Goal: Transaction & Acquisition: Purchase product/service

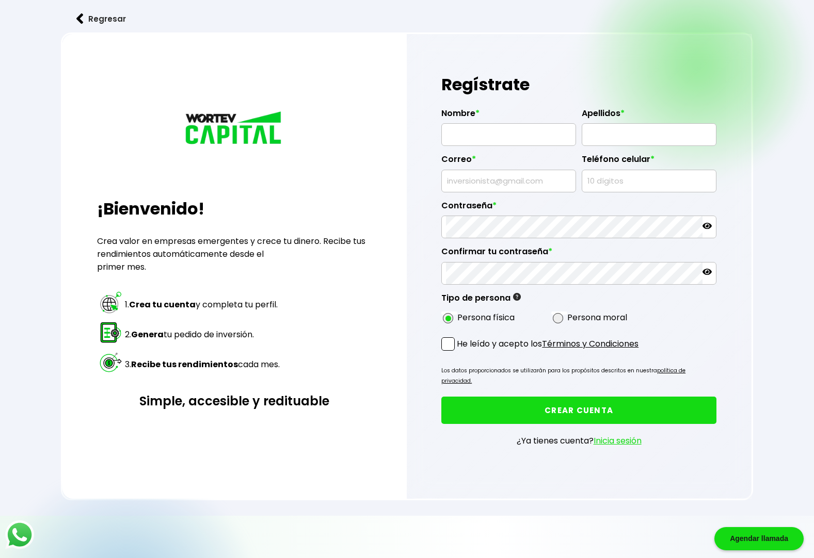
click at [627, 435] on link "Inicia sesión" at bounding box center [618, 441] width 48 height 12
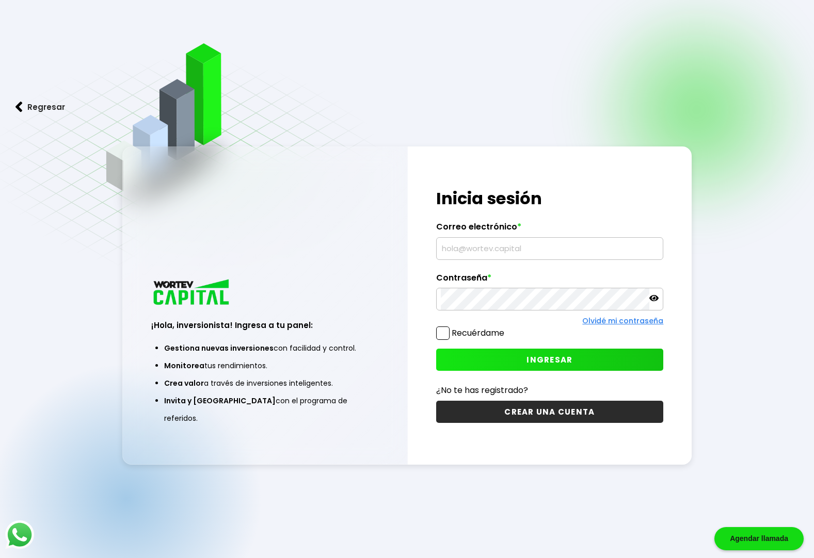
click at [491, 252] on input "text" at bounding box center [550, 249] width 218 height 22
type input "[EMAIL_ADDRESS][DOMAIN_NAME]"
click at [539, 359] on span "INGRESAR" at bounding box center [549, 360] width 46 height 11
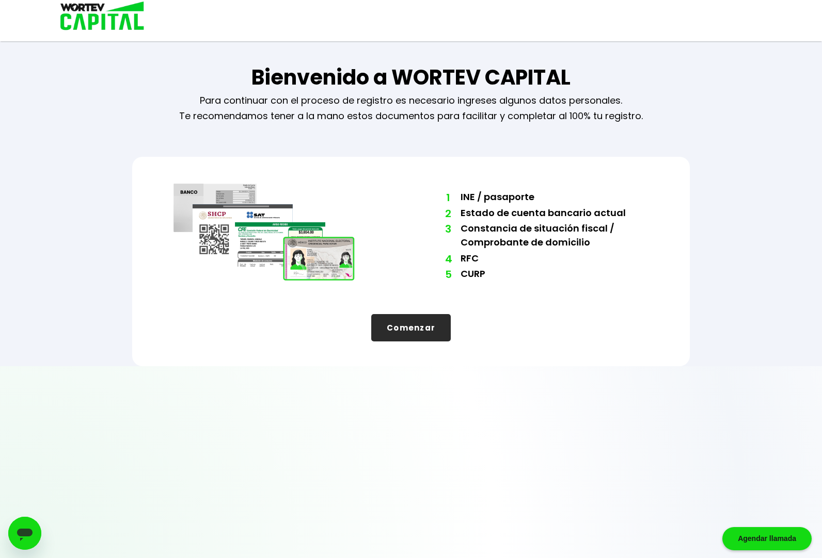
click at [426, 325] on button "Comenzar" at bounding box center [410, 327] width 79 height 27
select select "Hombre"
select select "Licenciatura"
select select "BC"
select select "Santander"
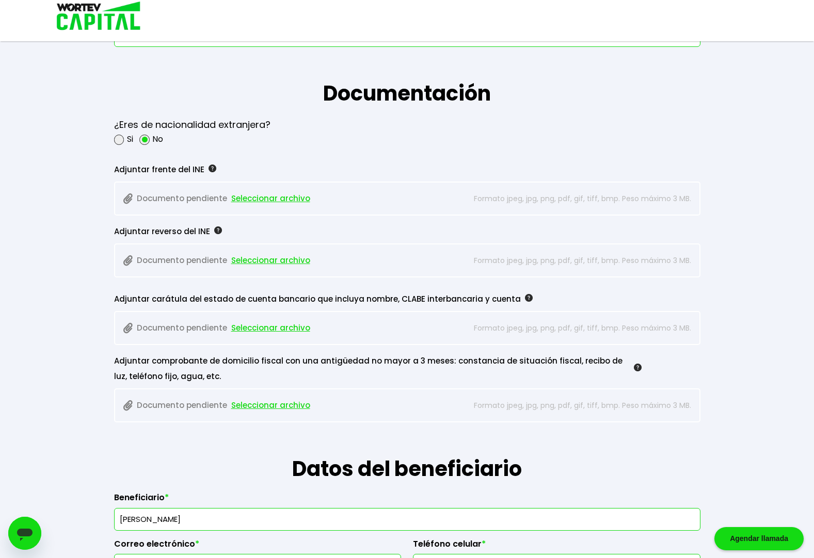
scroll to position [720, 0]
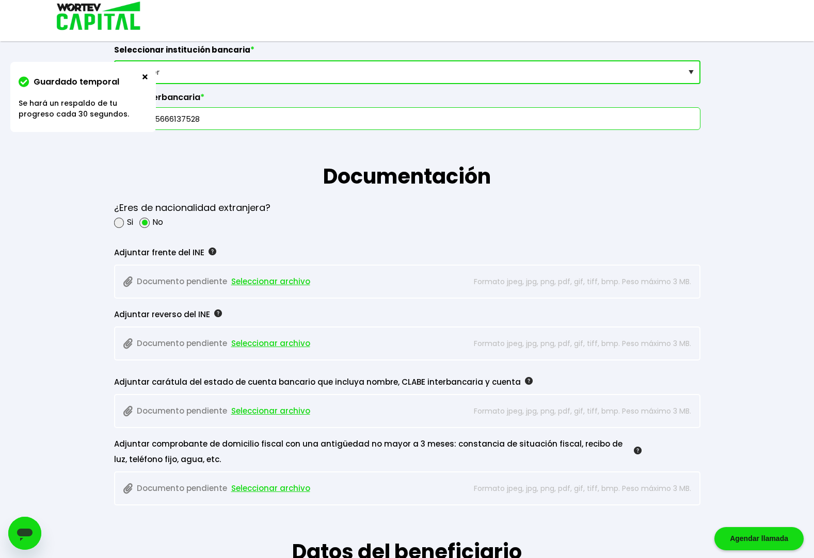
click at [282, 281] on span "Seleccionar archivo" at bounding box center [270, 281] width 79 height 15
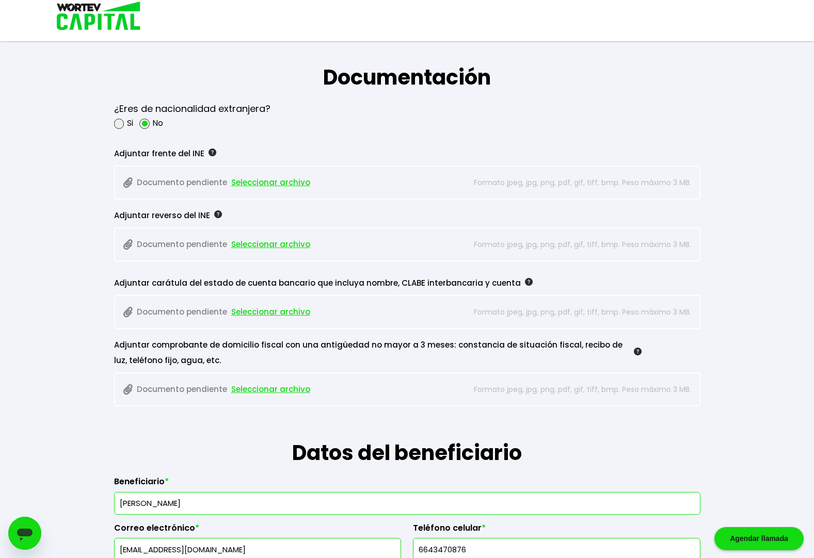
scroll to position [772, 0]
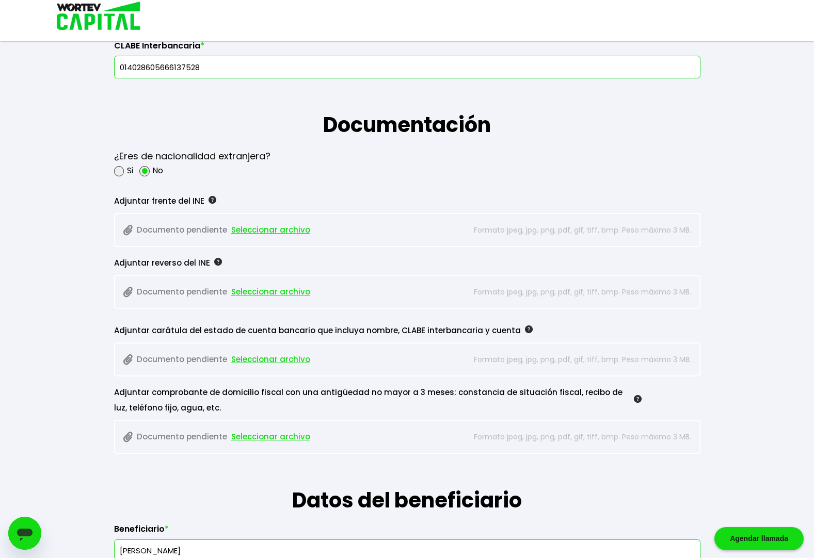
click at [291, 230] on span "Seleccionar archivo" at bounding box center [270, 229] width 79 height 15
click at [276, 291] on span "Seleccionar archivo" at bounding box center [270, 291] width 79 height 15
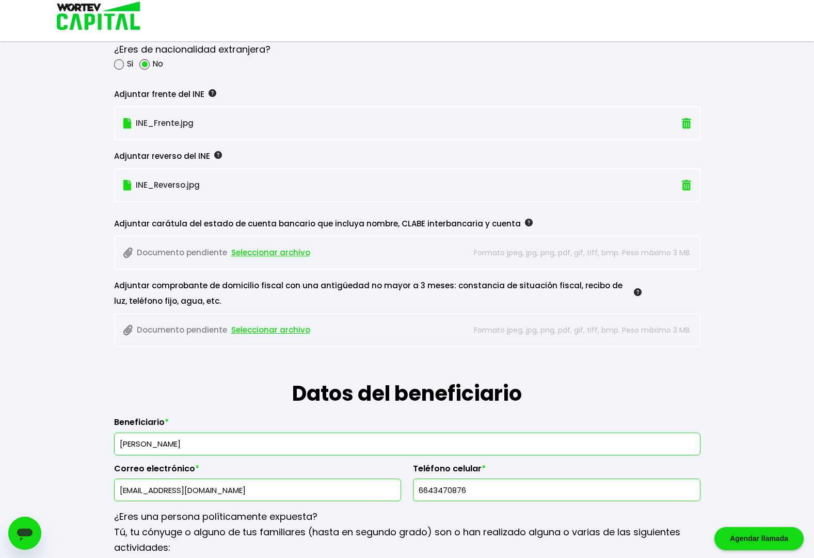
scroll to position [824, 0]
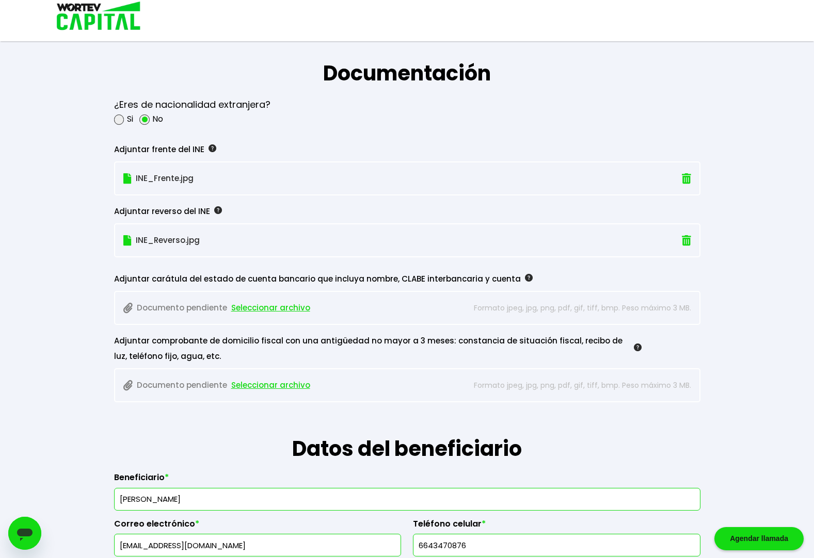
click at [286, 304] on span "Seleccionar archivo" at bounding box center [270, 307] width 79 height 15
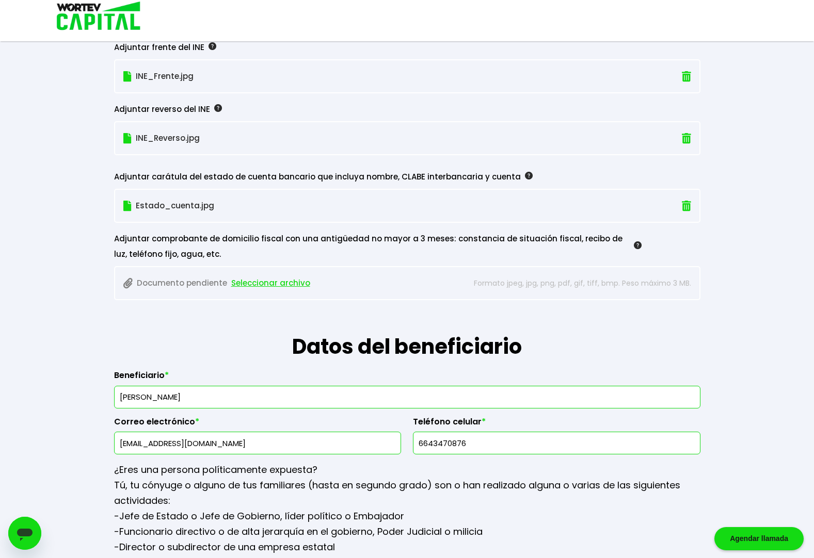
scroll to position [927, 0]
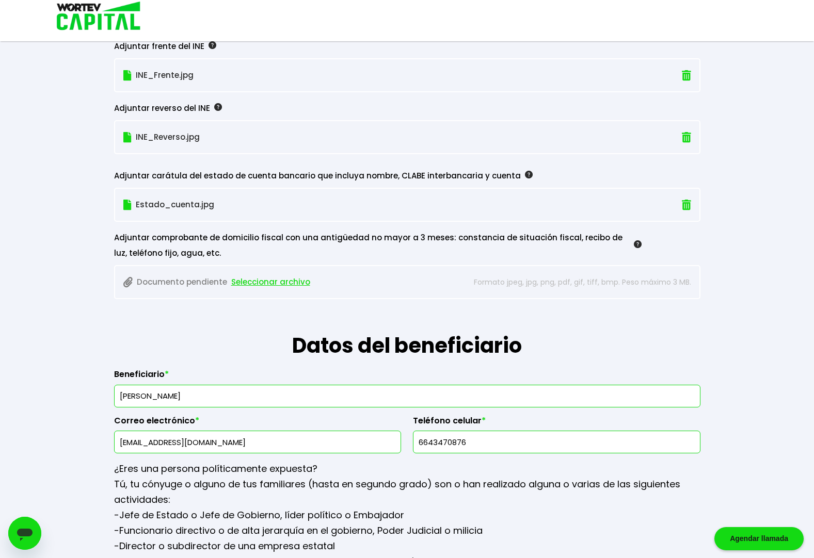
click at [286, 282] on span "Seleccionar archivo" at bounding box center [270, 282] width 79 height 15
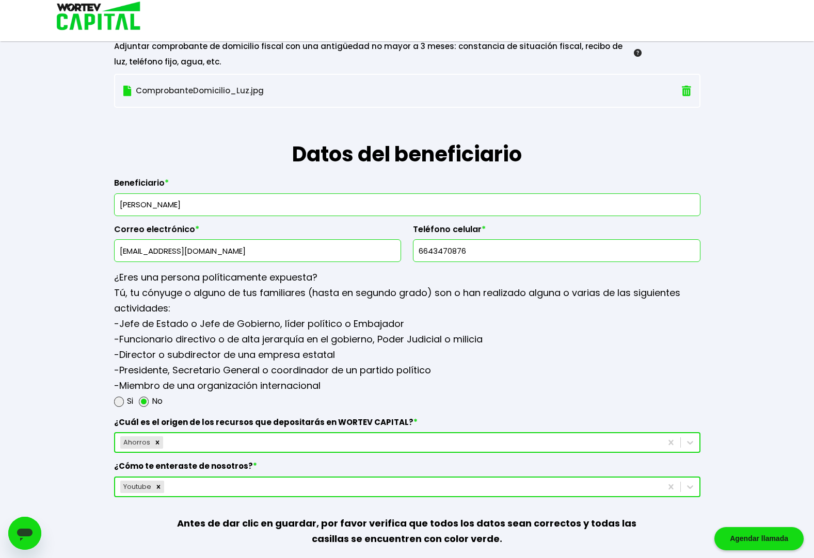
scroll to position [1185, 0]
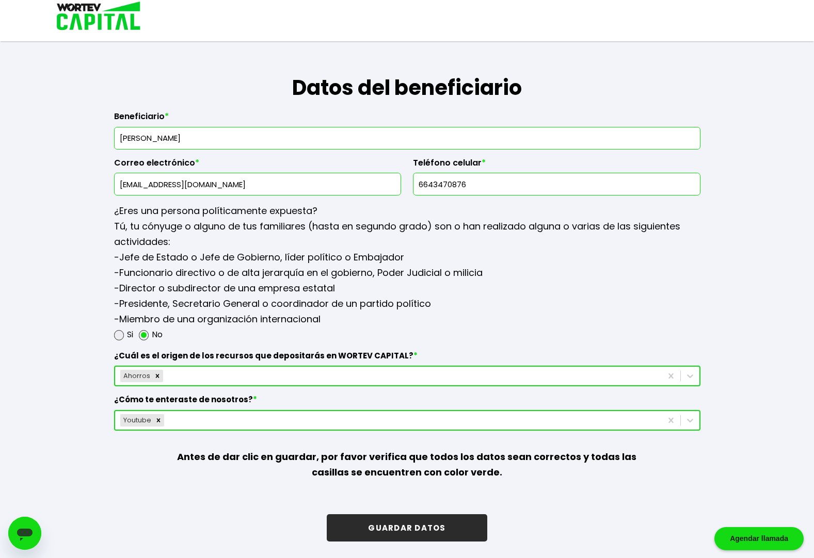
click at [416, 532] on button "GUARDAR DATOS" at bounding box center [407, 528] width 160 height 27
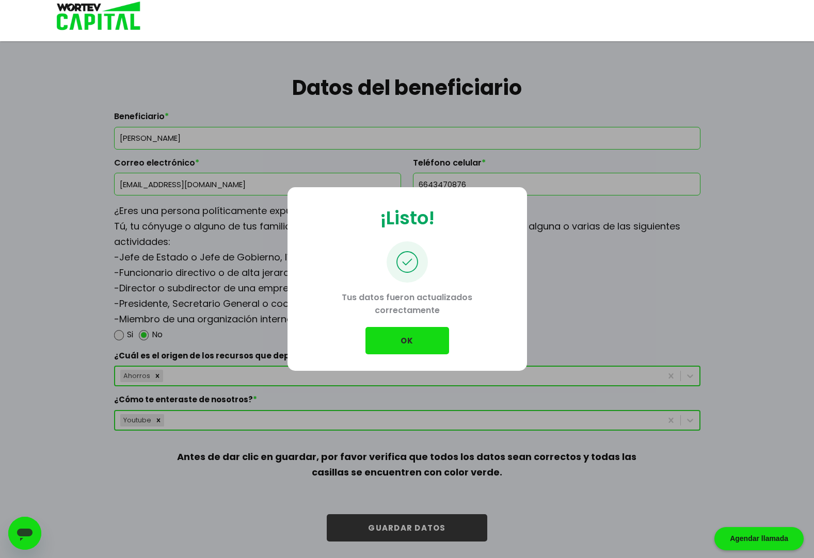
click at [409, 340] on button "OK" at bounding box center [407, 340] width 84 height 27
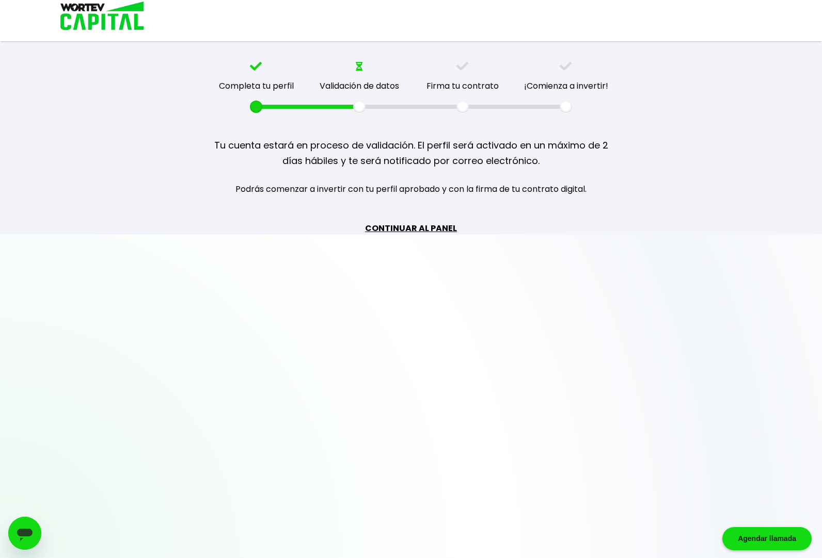
click at [423, 225] on link "CONTINUAR AL PANEL" at bounding box center [411, 228] width 92 height 13
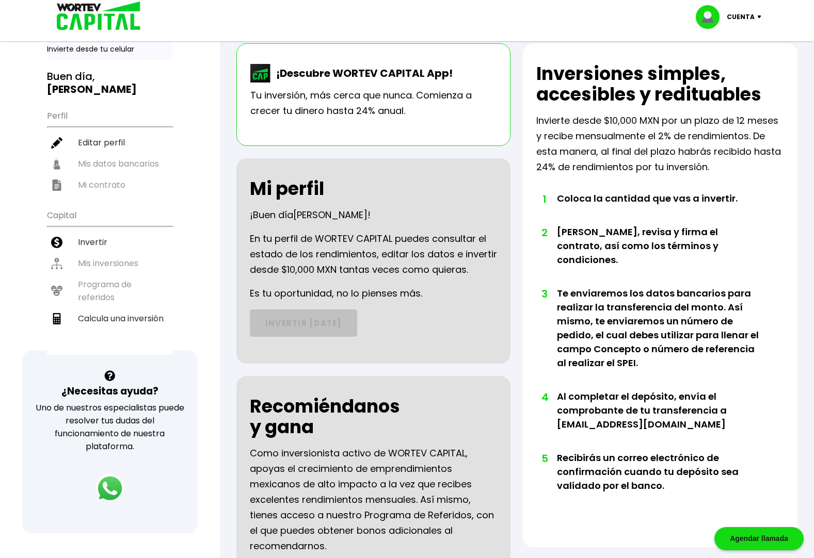
scroll to position [155, 0]
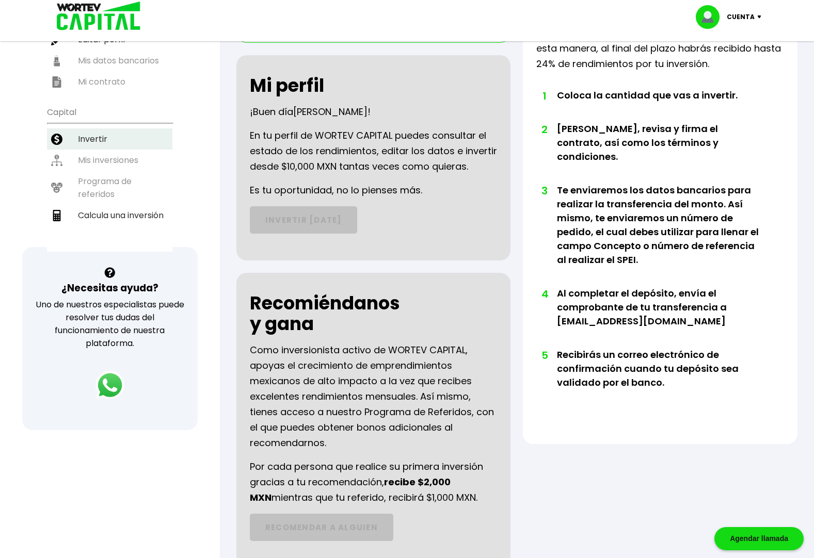
click at [92, 129] on li "Invertir" at bounding box center [109, 139] width 125 height 21
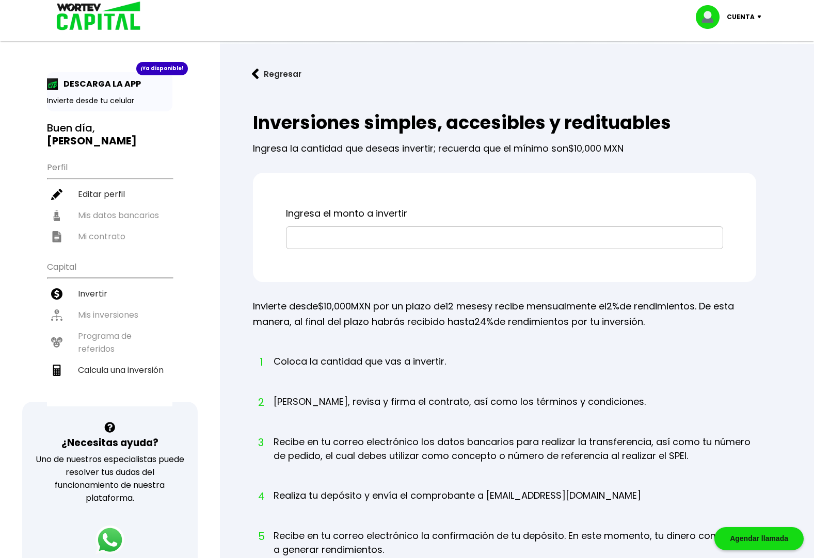
click at [361, 219] on p "Ingresa el monto a invertir" at bounding box center [504, 213] width 437 height 15
click at [359, 231] on input "text" at bounding box center [505, 238] width 428 height 22
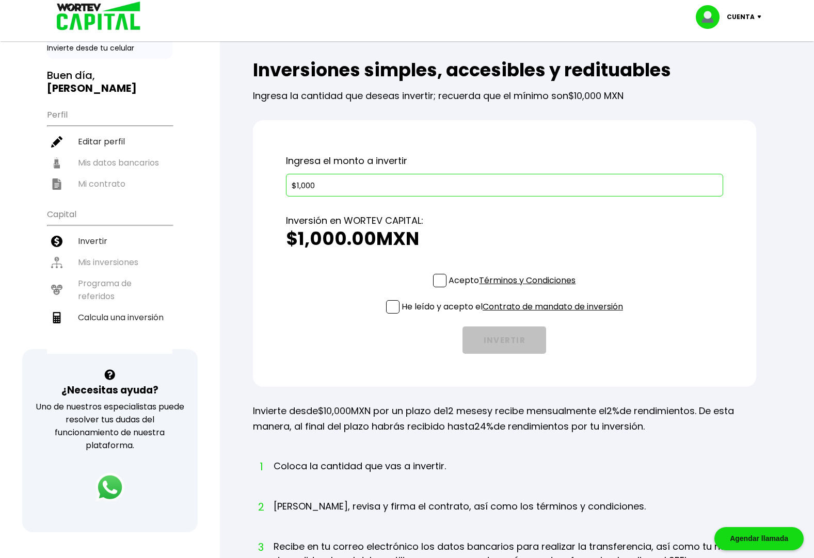
scroll to position [155, 0]
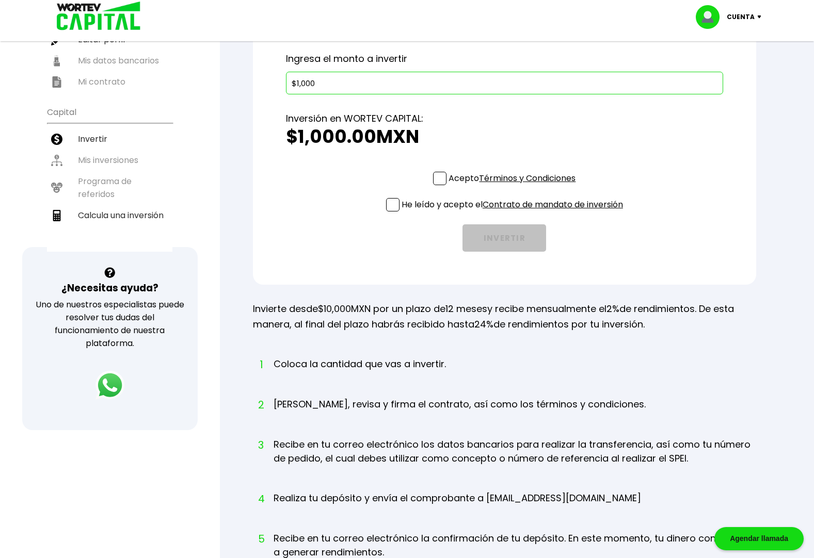
click at [438, 178] on div "Ingresa el monto a invertir $1,000 Inversión en WORTEV CAPITAL: $1,000.00 MXN T…" at bounding box center [504, 151] width 503 height 267
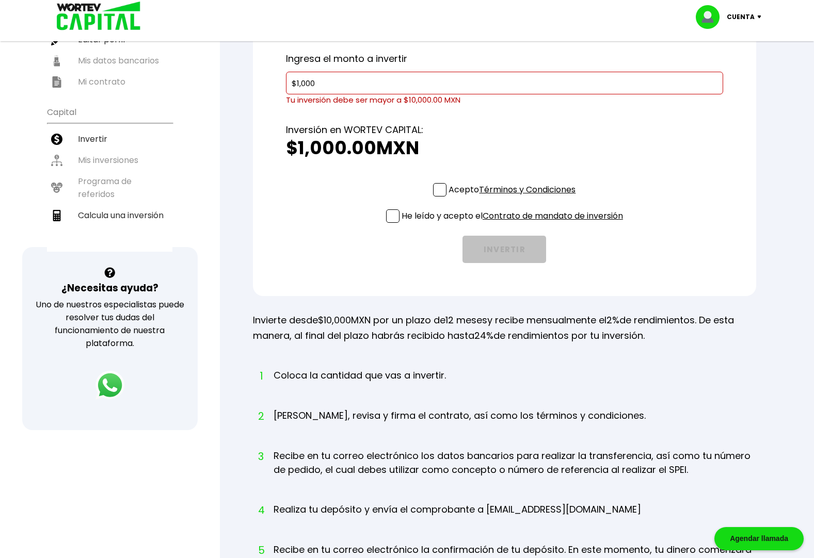
click at [437, 188] on span at bounding box center [439, 189] width 13 height 13
click at [514, 198] on input "Acepto Términos y Condiciones" at bounding box center [514, 198] width 0 height 0
click at [390, 215] on span at bounding box center [392, 216] width 13 height 13
click at [514, 224] on input "He leído y acepto el Contrato de mandato de inversión" at bounding box center [514, 224] width 0 height 0
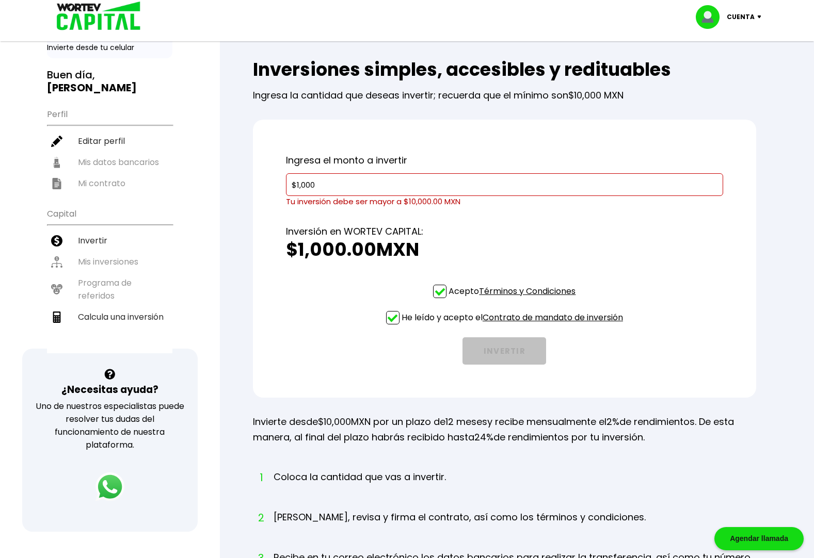
scroll to position [0, 0]
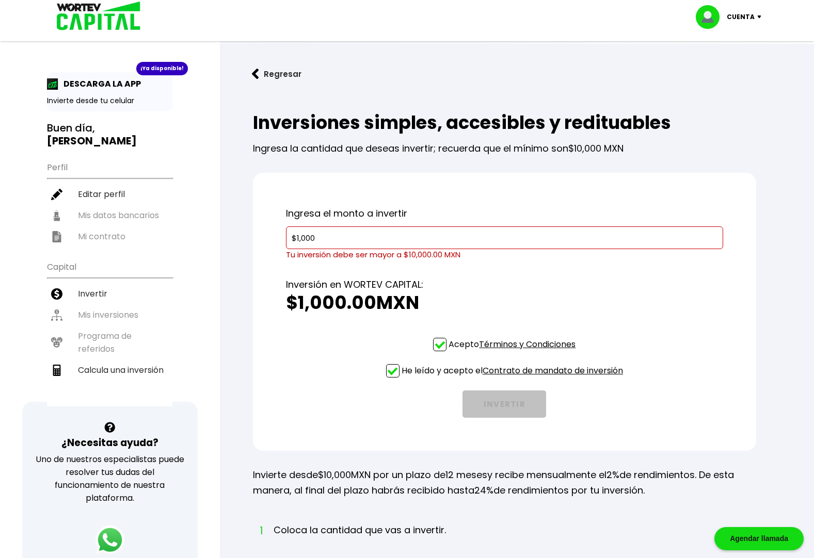
click at [359, 230] on input "$1,000" at bounding box center [505, 238] width 428 height 22
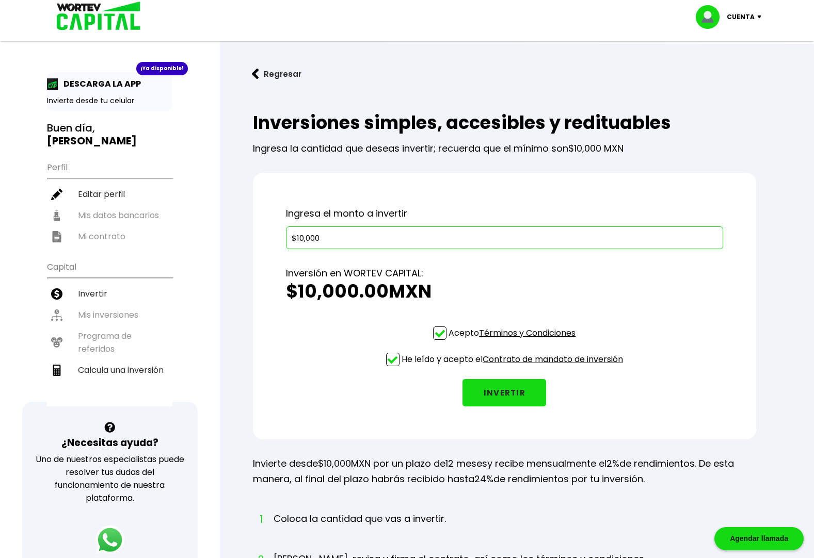
type input "$10,000"
click at [452, 191] on div "Ingresa el monto a invertir $10,000 Inversión en WORTEV CAPITAL: $10,000.00 MXN…" at bounding box center [504, 306] width 503 height 267
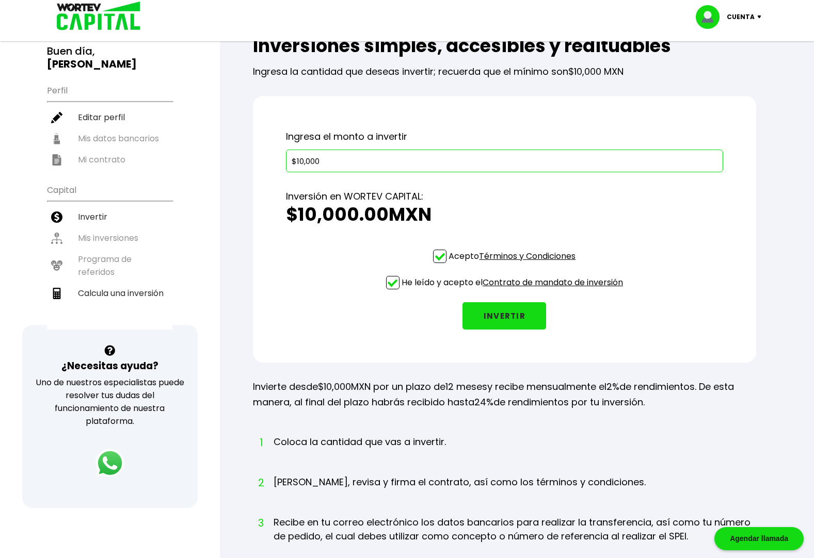
scroll to position [140, 0]
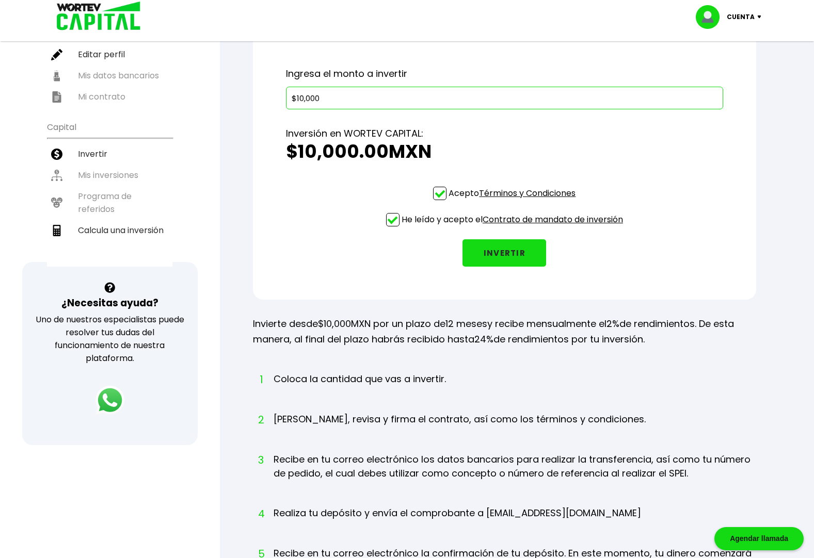
click at [512, 247] on button "INVERTIR" at bounding box center [504, 252] width 84 height 27
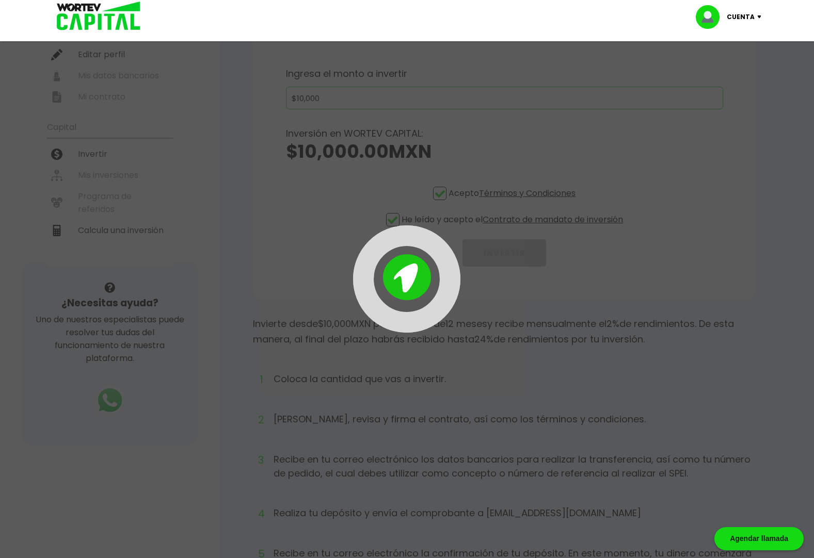
click at [760, 17] on img at bounding box center [762, 16] width 14 height 3
click at [560, 74] on div at bounding box center [407, 279] width 814 height 558
click at [253, 127] on div at bounding box center [407, 279] width 814 height 558
click at [609, 133] on div at bounding box center [407, 279] width 814 height 558
click at [642, 123] on div at bounding box center [407, 279] width 814 height 558
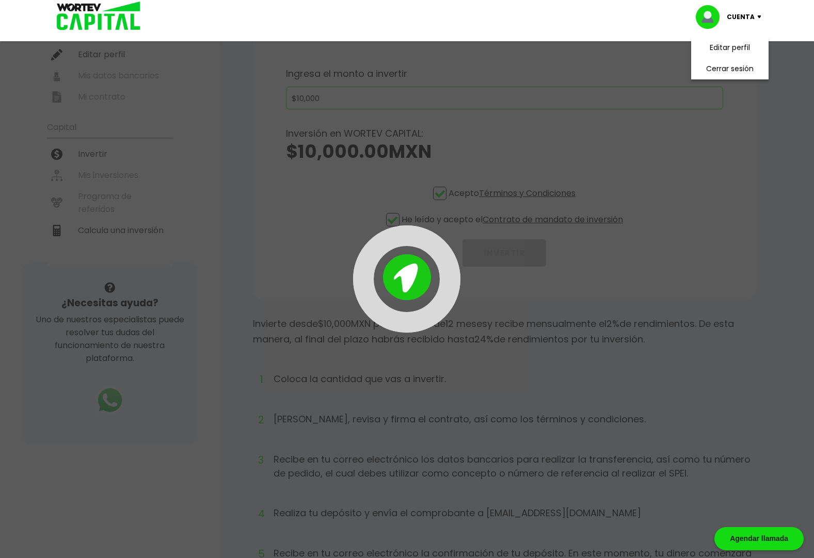
click at [642, 123] on div at bounding box center [407, 279] width 814 height 558
drag, startPoint x: 642, startPoint y: 123, endPoint x: 634, endPoint y: 138, distance: 16.6
click at [634, 138] on div at bounding box center [407, 279] width 814 height 558
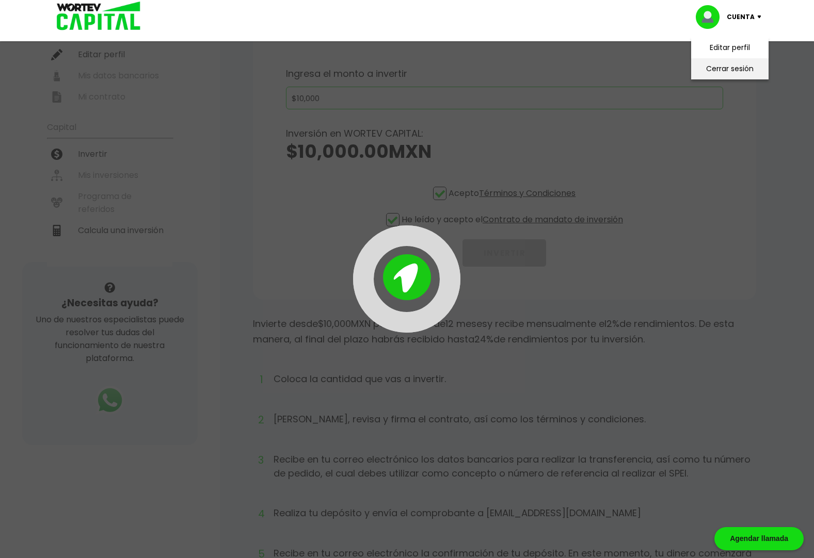
click at [739, 68] on li "Cerrar sesión" at bounding box center [729, 68] width 83 height 21
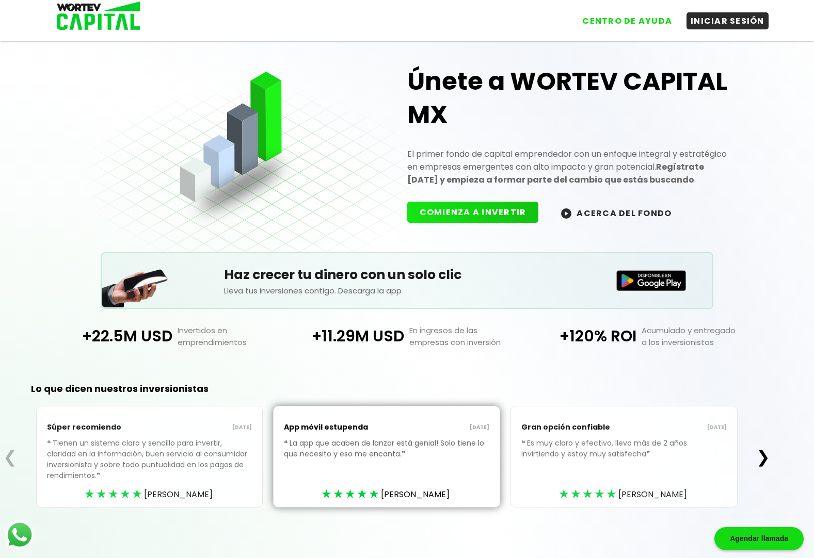
scroll to position [7, 0]
